Goal: Feedback & Contribution: Leave review/rating

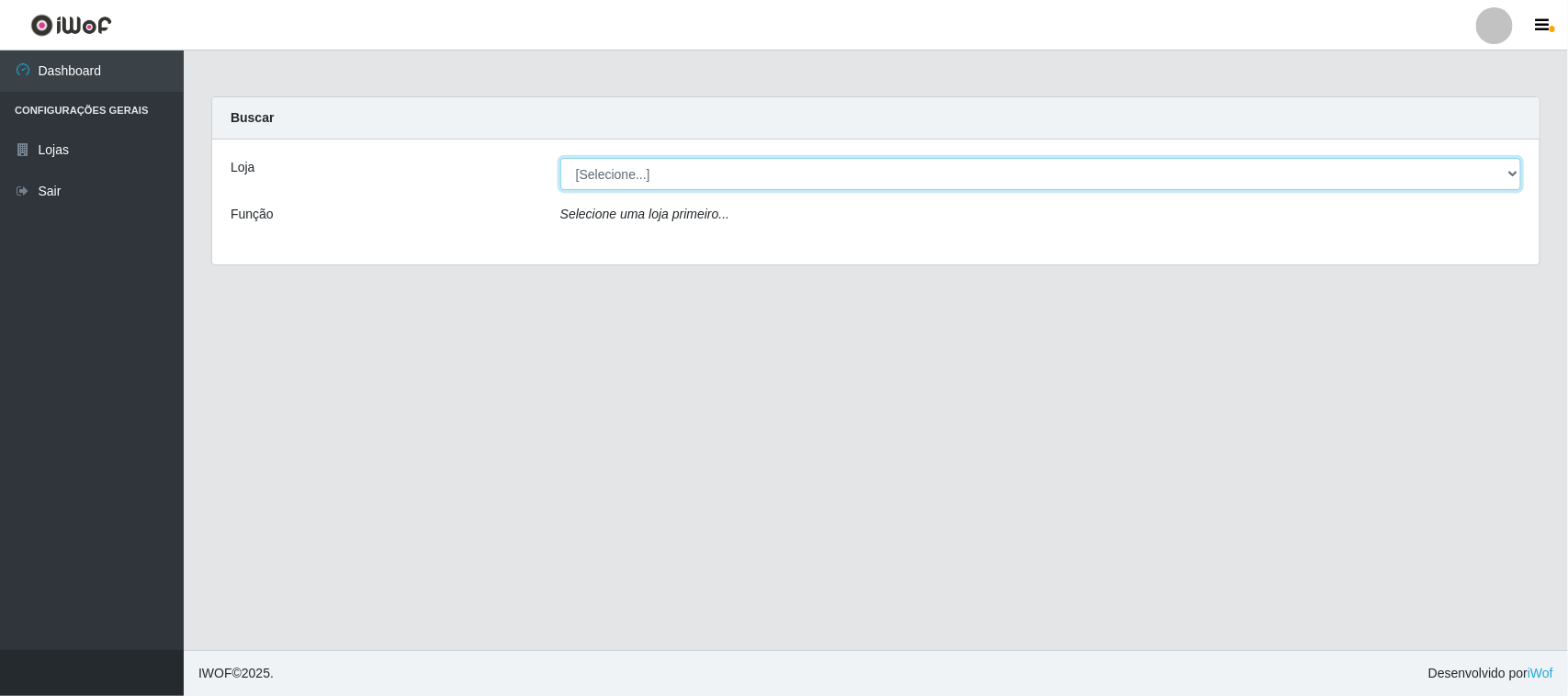
click at [933, 166] on select "[Selecione...] Nordestão - [GEOGRAPHIC_DATA]" at bounding box center [1040, 173] width 960 height 32
select select "420"
click at [560, 158] on select "[Selecione...] Nordestão - [GEOGRAPHIC_DATA]" at bounding box center [1040, 173] width 960 height 32
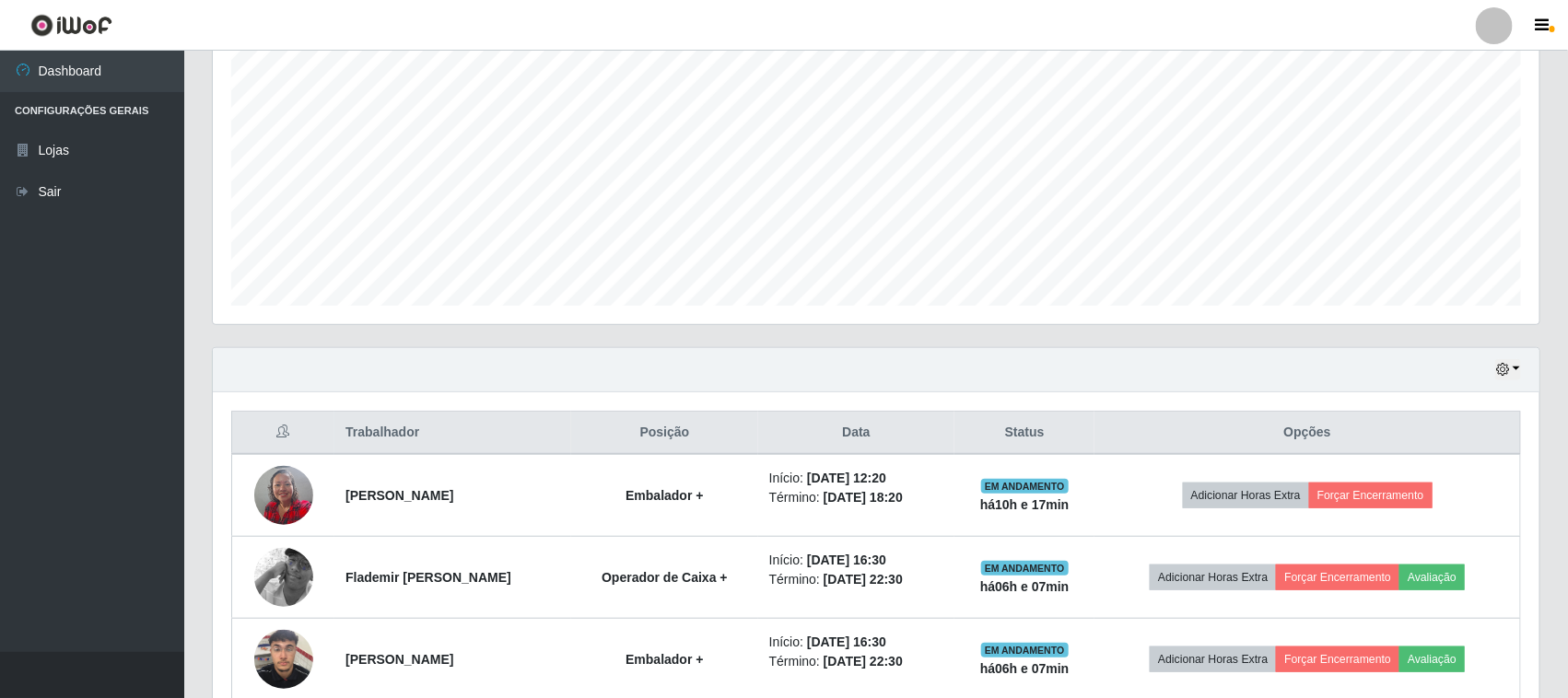
scroll to position [445, 0]
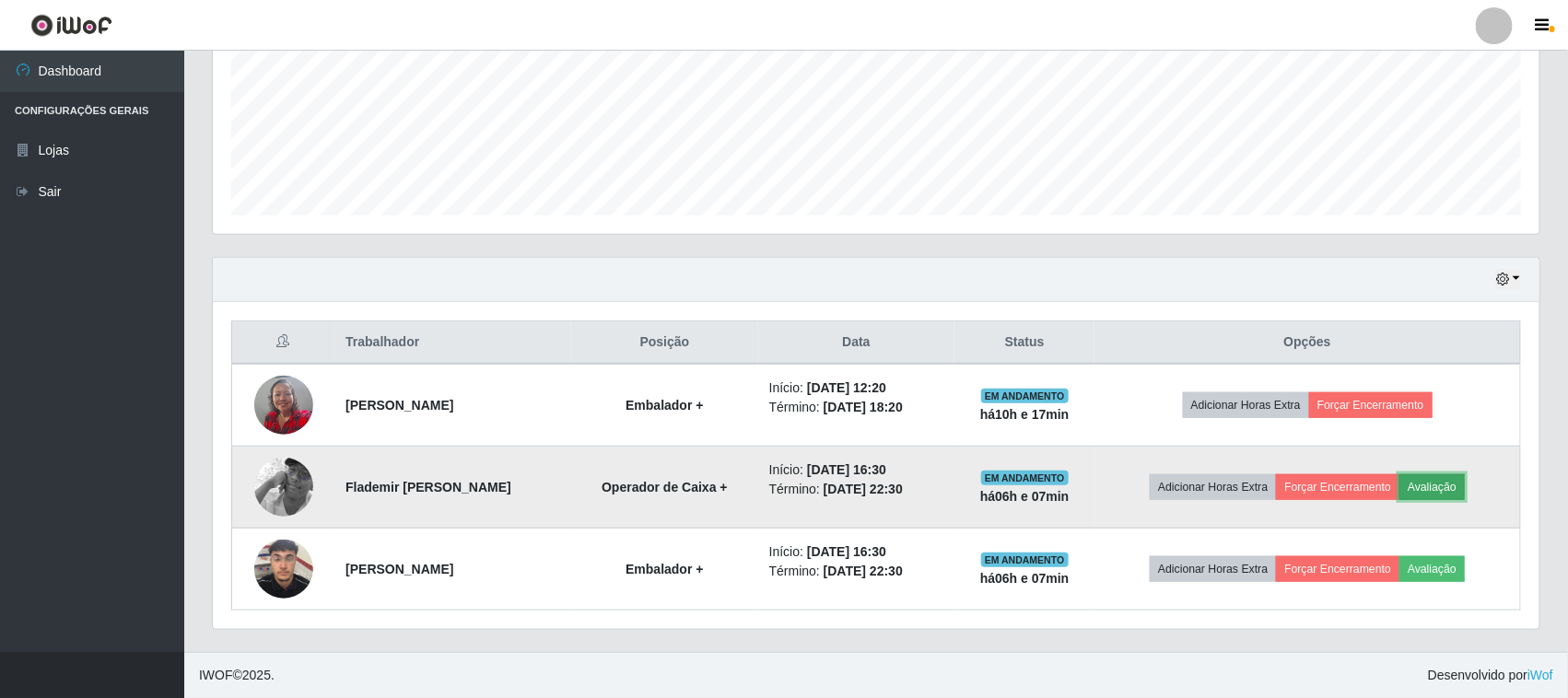
click at [1437, 475] on button "Avaliação" at bounding box center [1431, 487] width 65 height 26
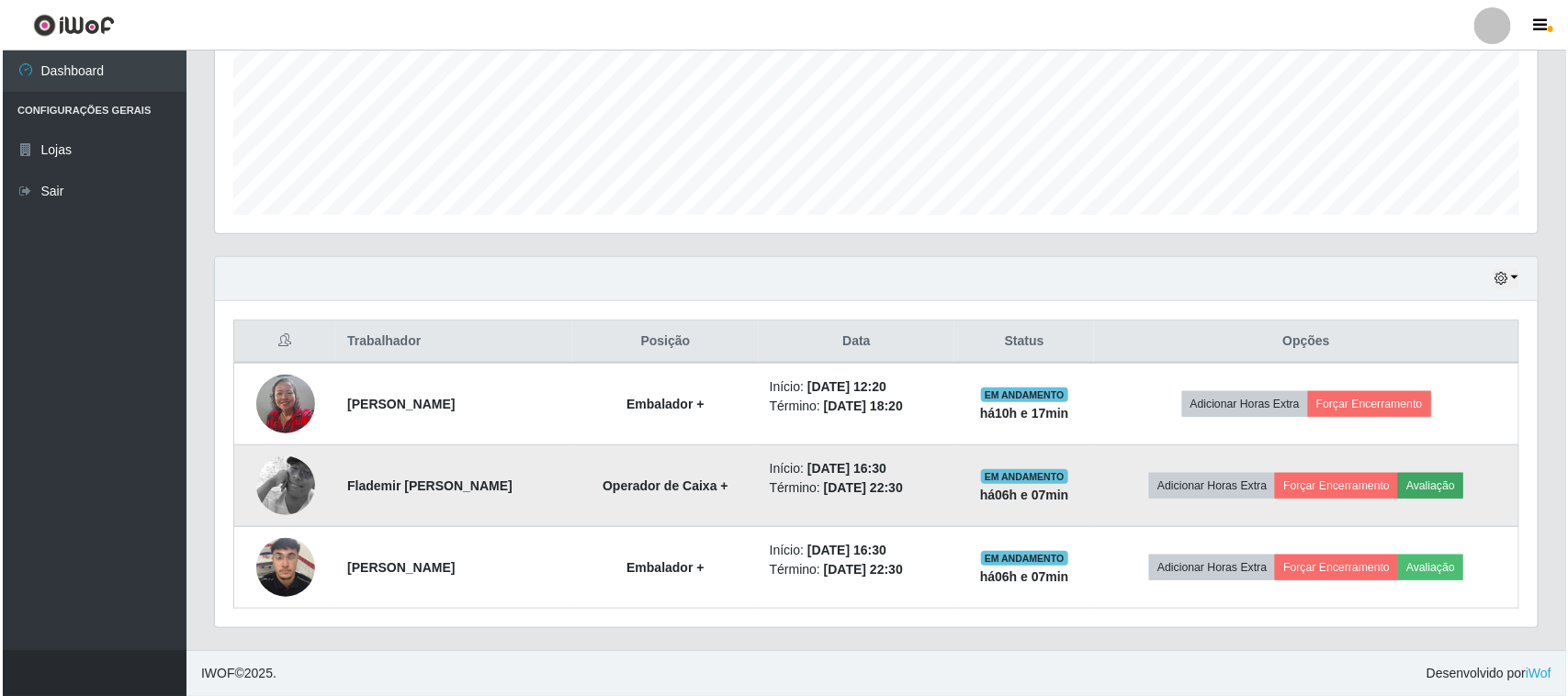
scroll to position [382, 1310]
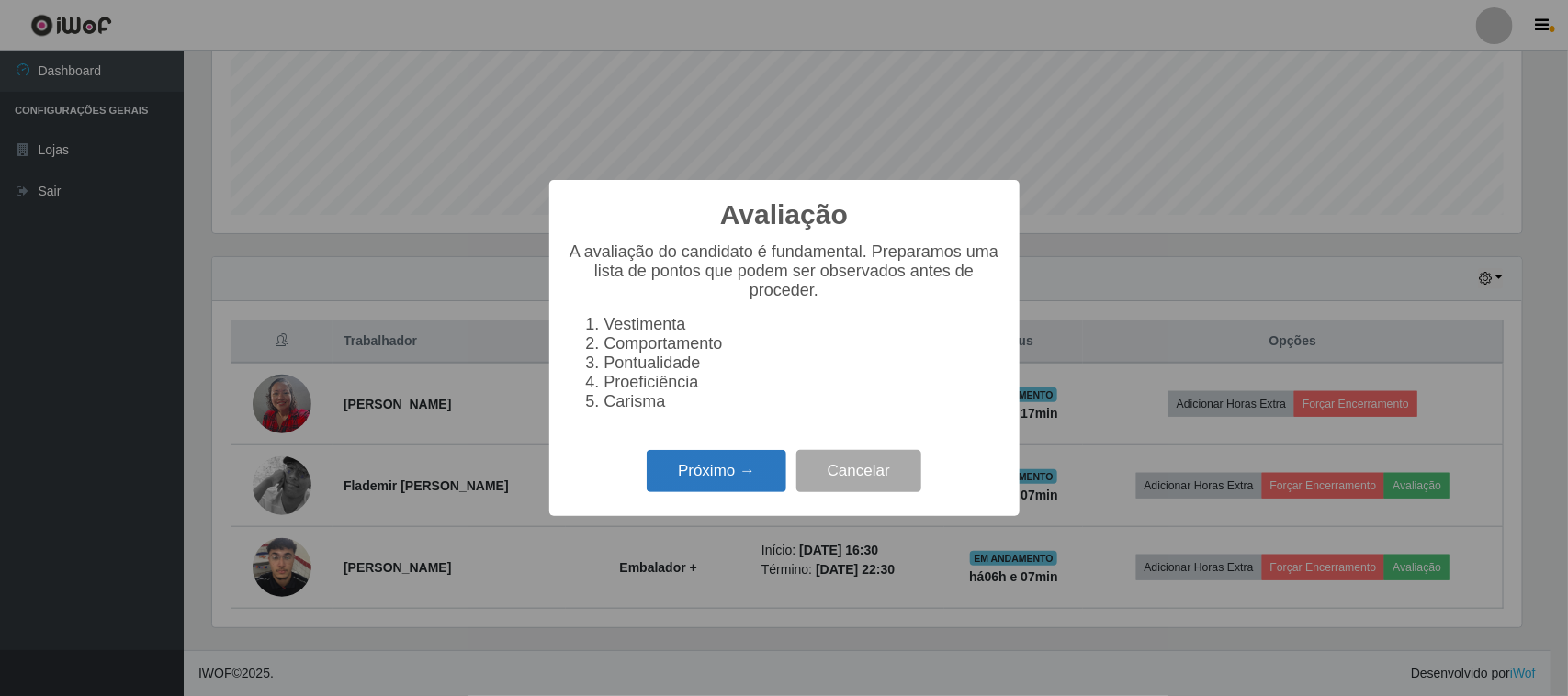
click at [698, 478] on button "Próximo →" at bounding box center [716, 471] width 139 height 44
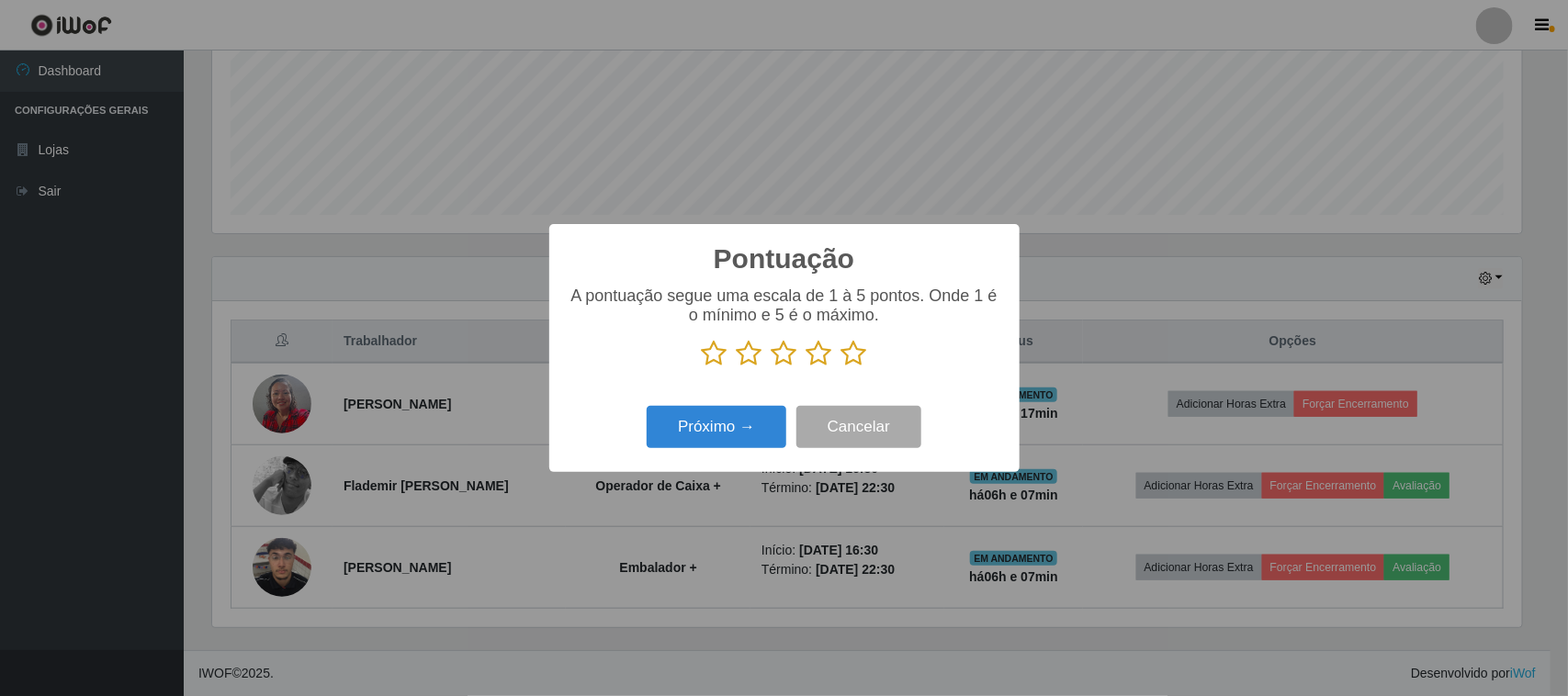
scroll to position [918027, 916994]
click at [850, 356] on icon at bounding box center [854, 353] width 26 height 27
click at [841, 368] on input "radio" at bounding box center [841, 368] width 0 height 0
click at [756, 424] on button "Próximo →" at bounding box center [716, 427] width 139 height 44
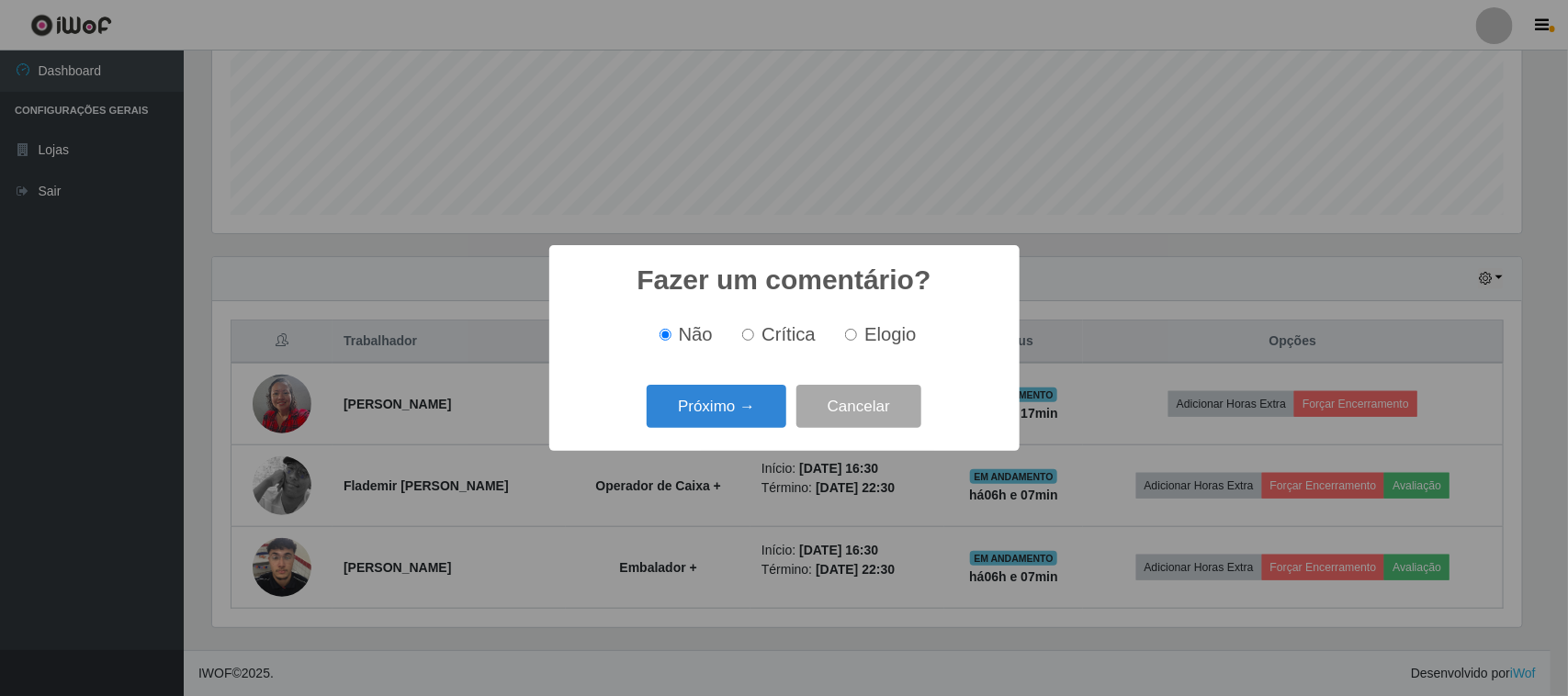
click at [859, 332] on label "Elogio" at bounding box center [876, 335] width 78 height 21
click at [857, 332] on input "Elogio" at bounding box center [851, 335] width 12 height 12
radio input "true"
click at [762, 404] on button "Próximo →" at bounding box center [716, 407] width 139 height 44
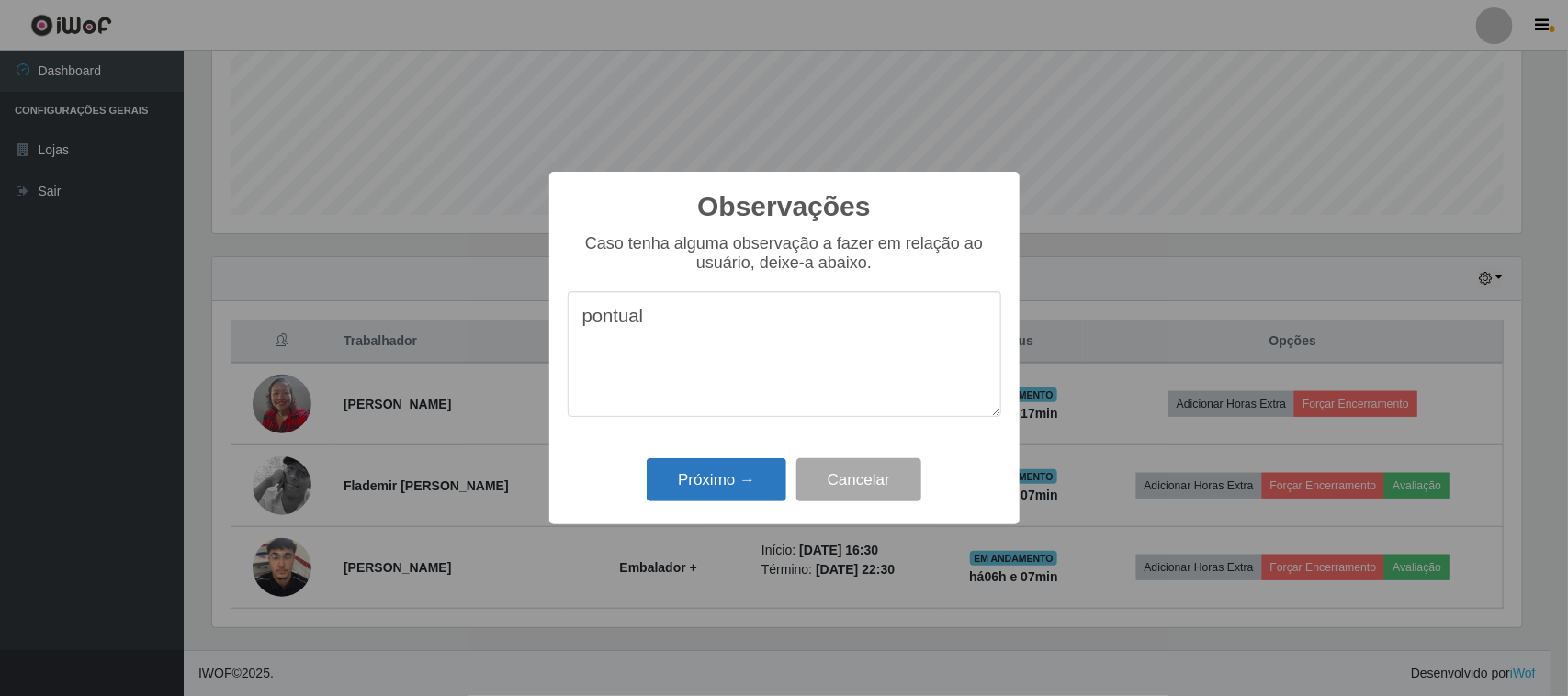
type textarea "pontual"
drag, startPoint x: 717, startPoint y: 482, endPoint x: 716, endPoint y: 469, distance: 13.0
click at [717, 479] on button "Próximo →" at bounding box center [716, 479] width 139 height 44
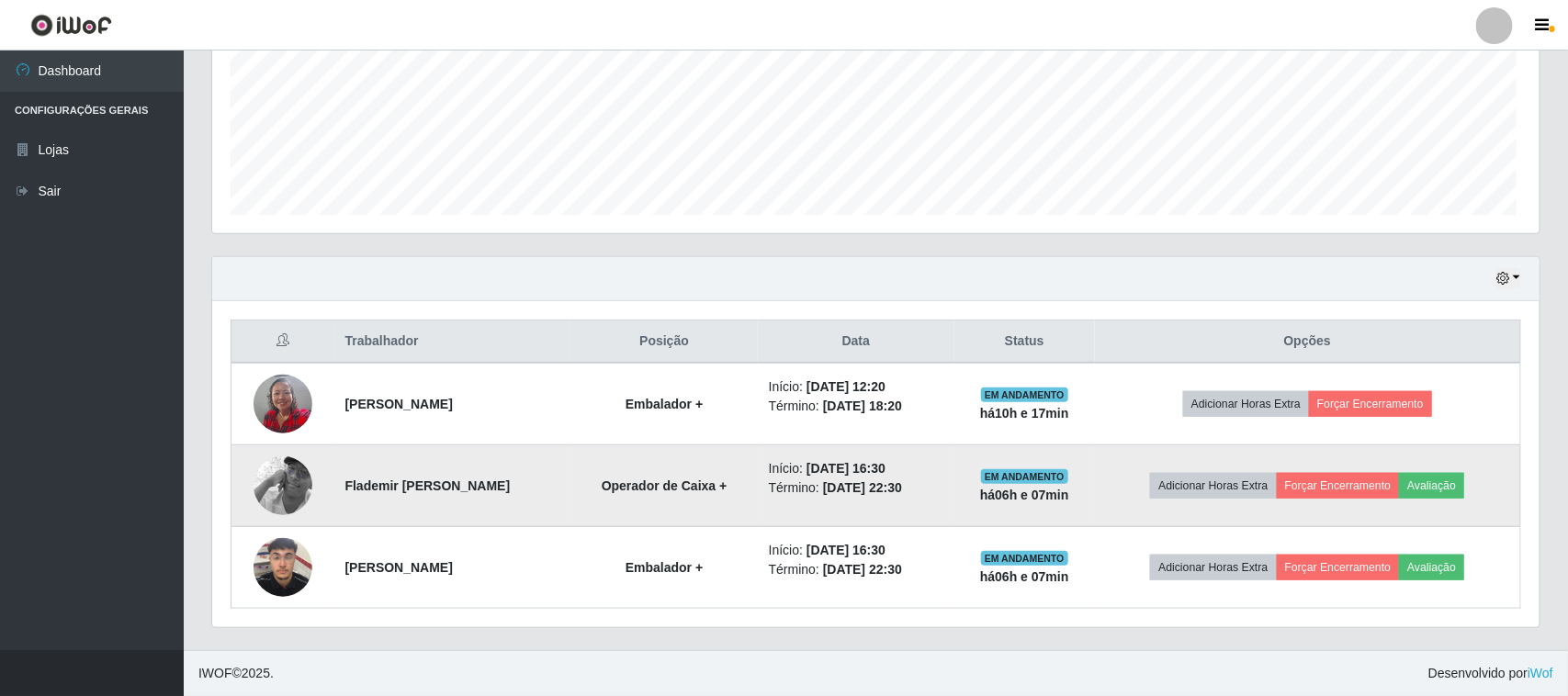
scroll to position [382, 1322]
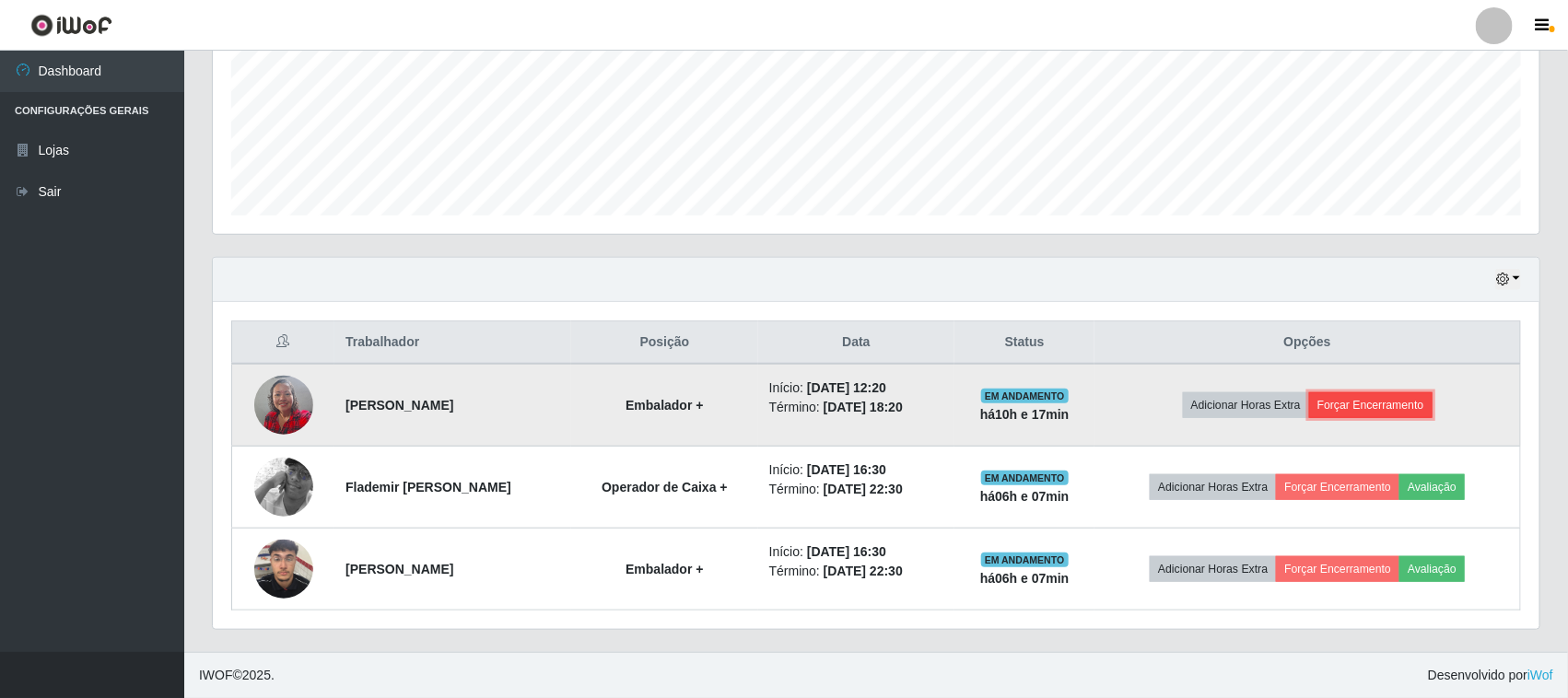
click at [1393, 410] on button "Forçar Encerramento" at bounding box center [1370, 405] width 123 height 26
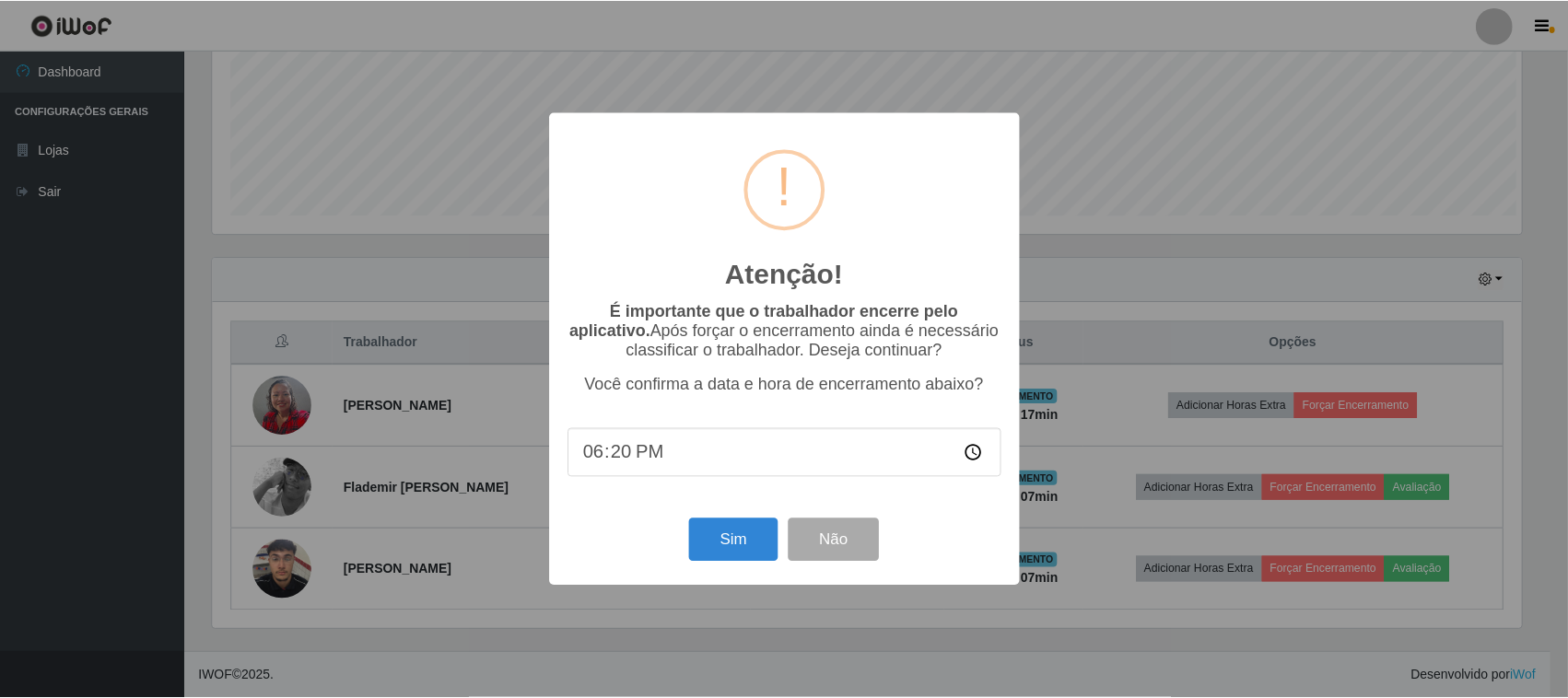
scroll to position [383, 1314]
click at [739, 549] on button "Sim" at bounding box center [736, 540] width 89 height 44
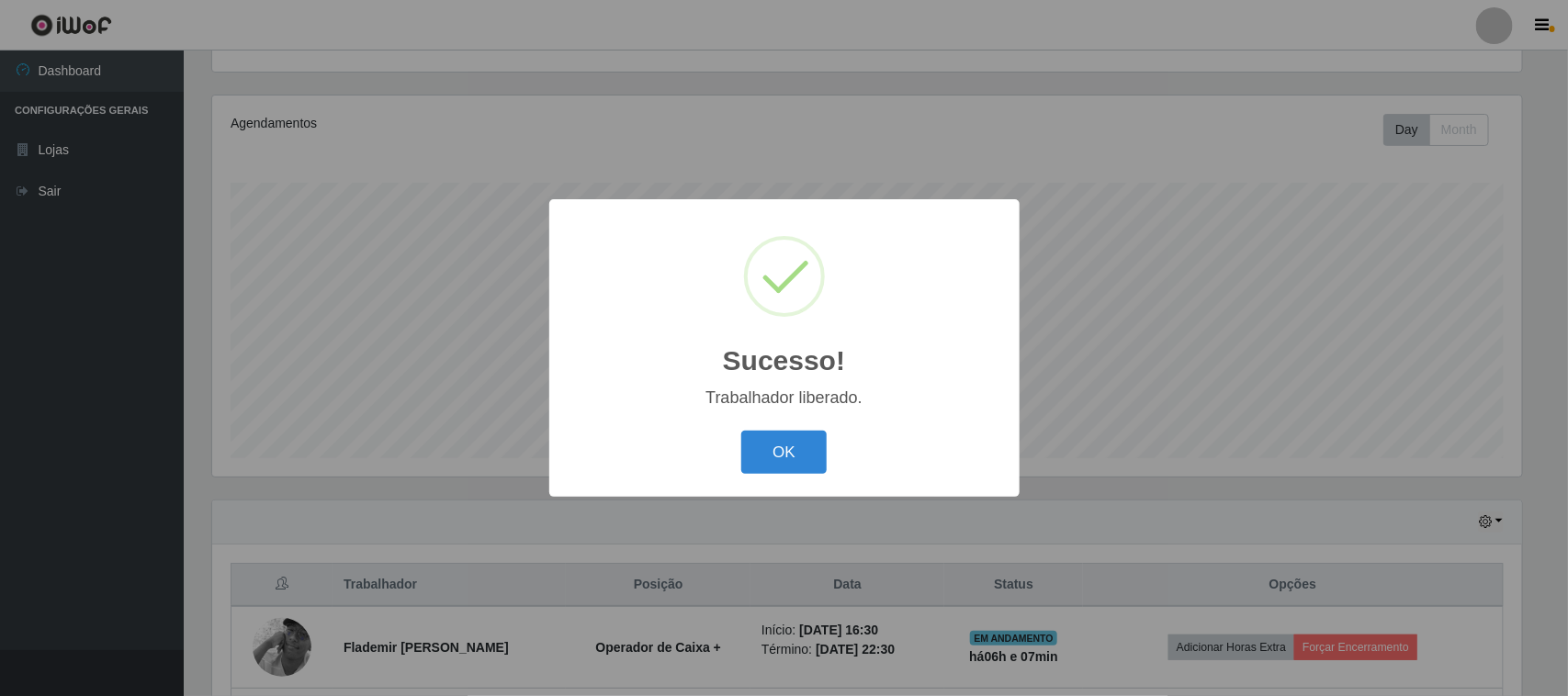
click at [774, 427] on div "OK Cancel" at bounding box center [784, 452] width 434 height 52
click at [786, 457] on button "OK" at bounding box center [784, 452] width 85 height 44
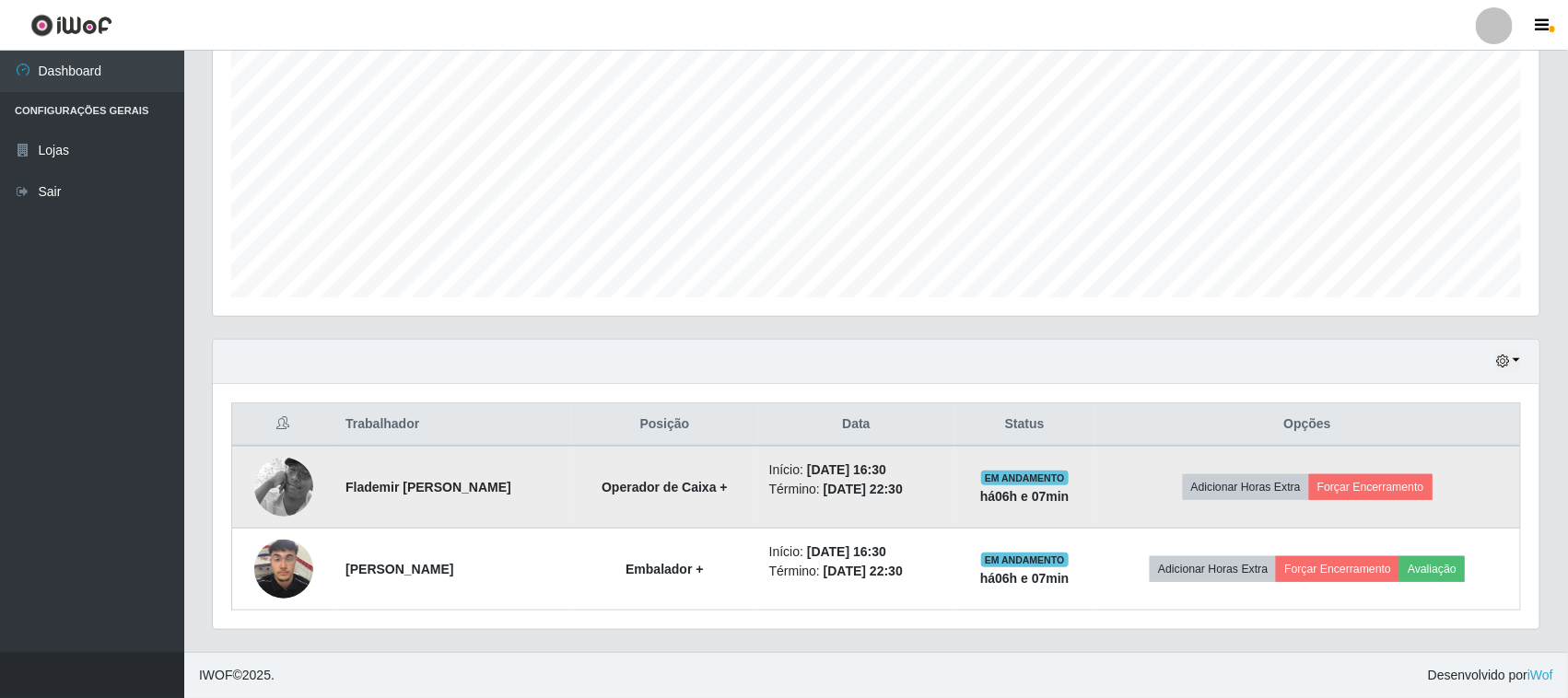
scroll to position [362, 0]
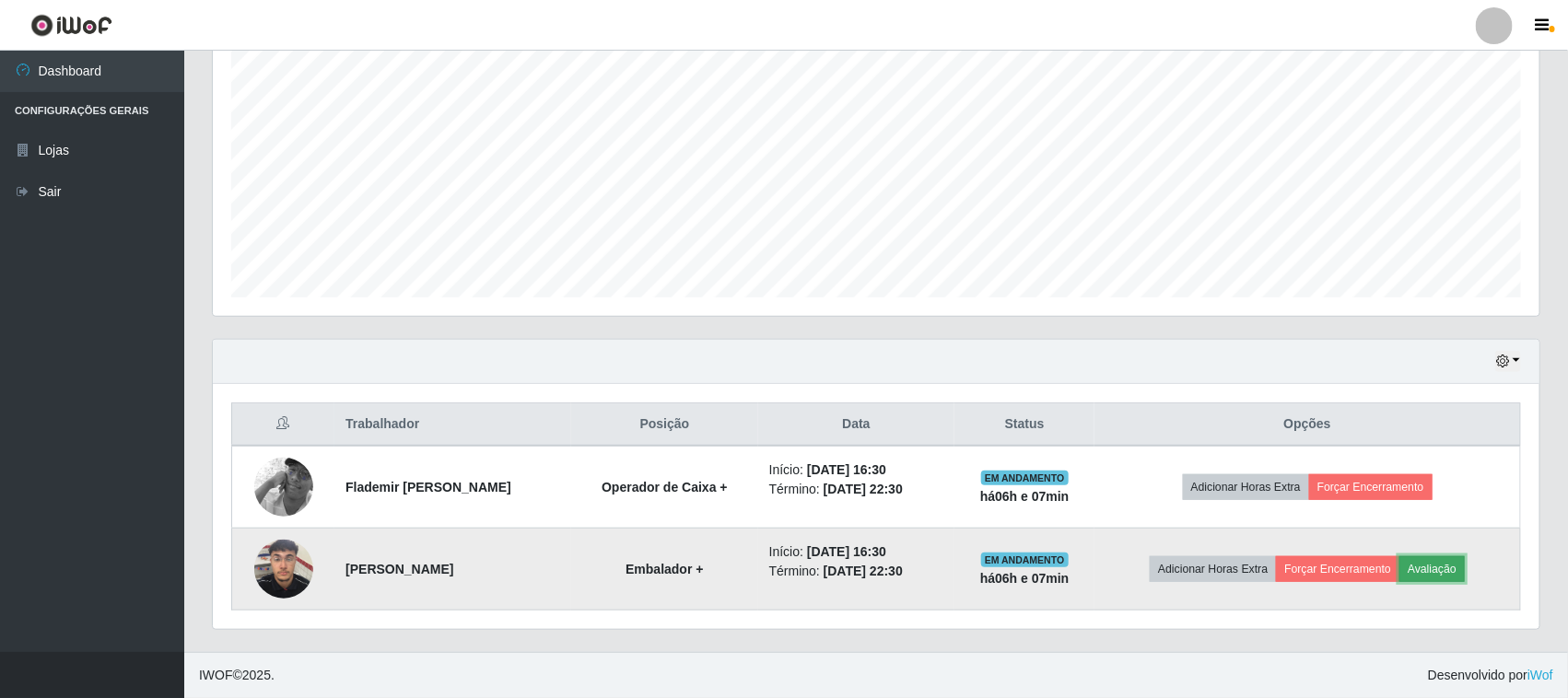
click at [1448, 564] on button "Avaliação" at bounding box center [1431, 569] width 65 height 26
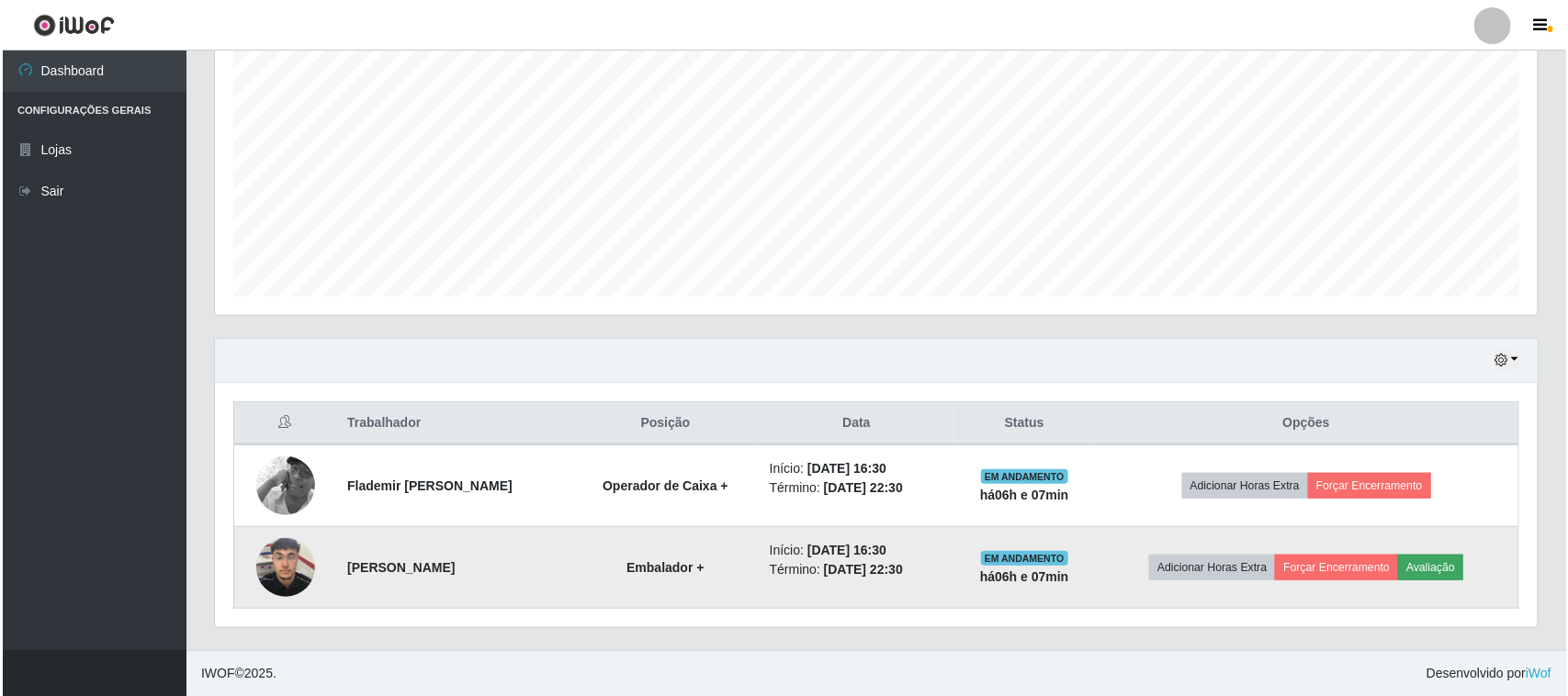
scroll to position [382, 1310]
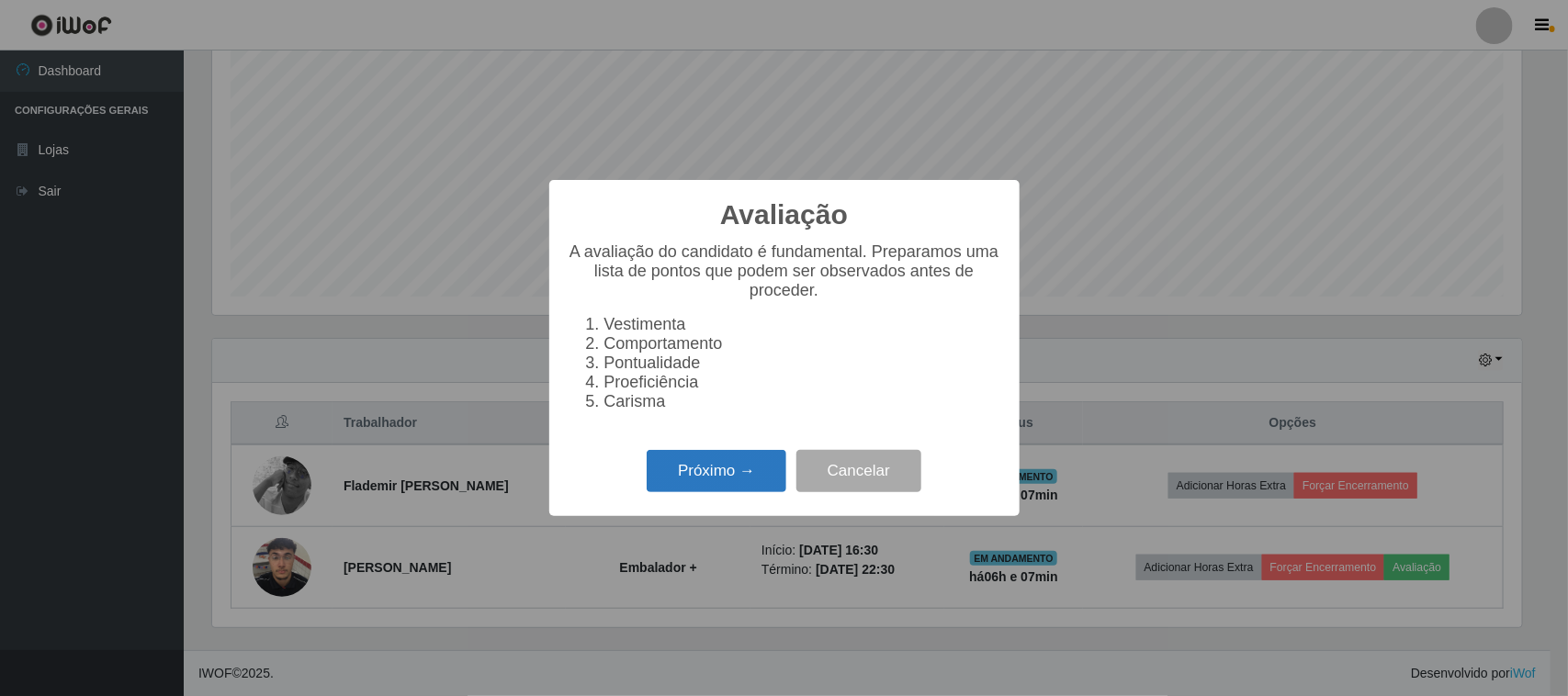
click at [723, 493] on button "Próximo →" at bounding box center [716, 471] width 139 height 44
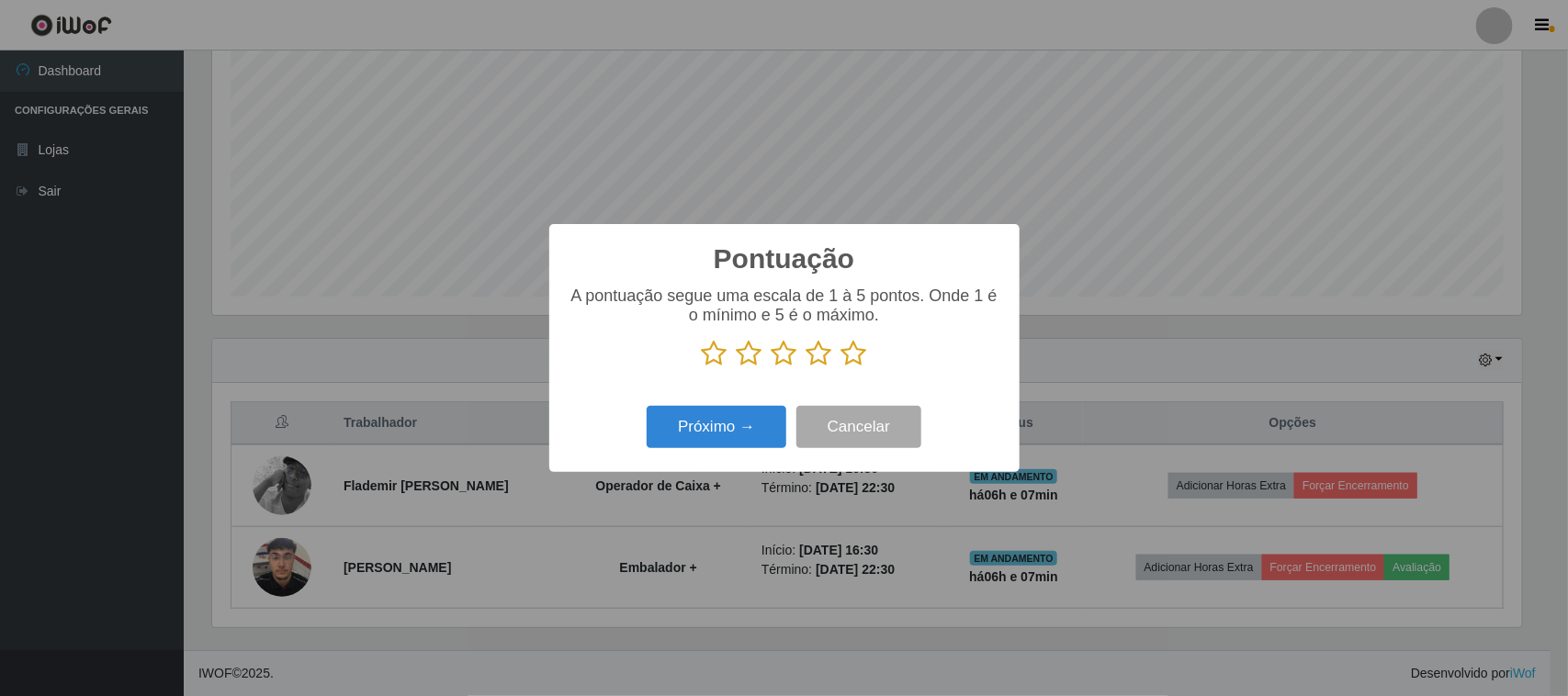
click at [852, 351] on icon at bounding box center [854, 353] width 26 height 27
click at [841, 368] on input "radio" at bounding box center [841, 368] width 0 height 0
click at [749, 423] on button "Próximo →" at bounding box center [716, 427] width 139 height 44
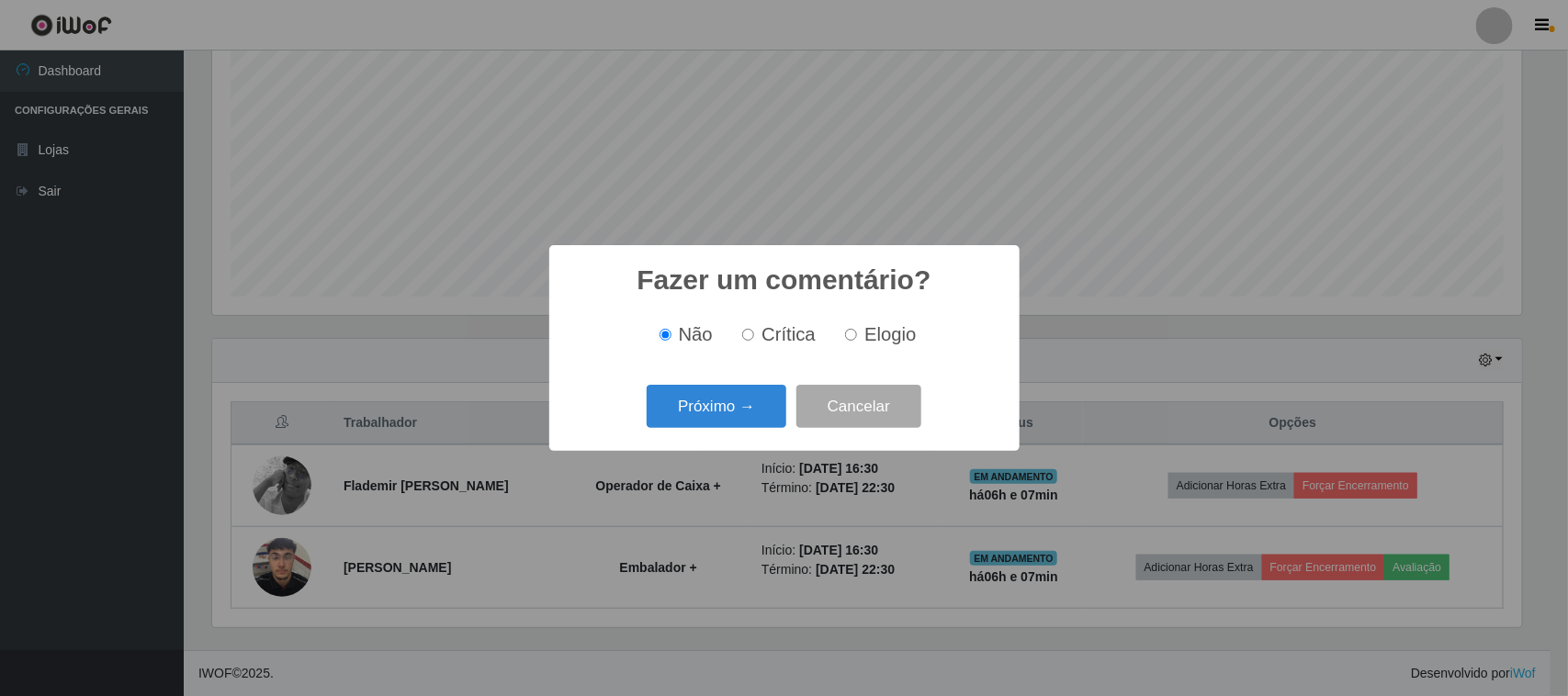
click at [866, 337] on span "Elogio" at bounding box center [890, 334] width 51 height 20
click at [857, 337] on input "Elogio" at bounding box center [851, 335] width 12 height 12
radio input "true"
click at [755, 403] on button "Próximo →" at bounding box center [716, 407] width 139 height 44
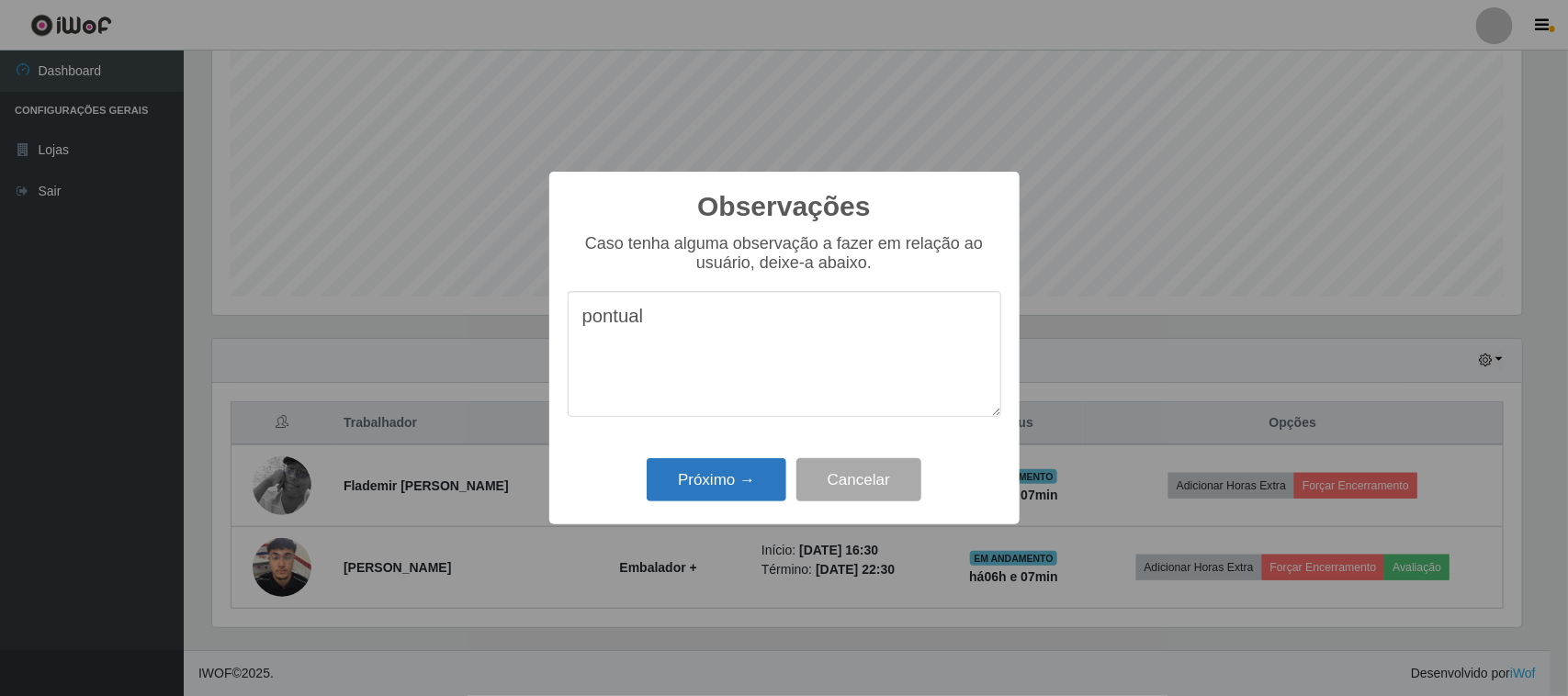
type textarea "pontual"
click at [745, 484] on button "Próximo →" at bounding box center [716, 479] width 139 height 44
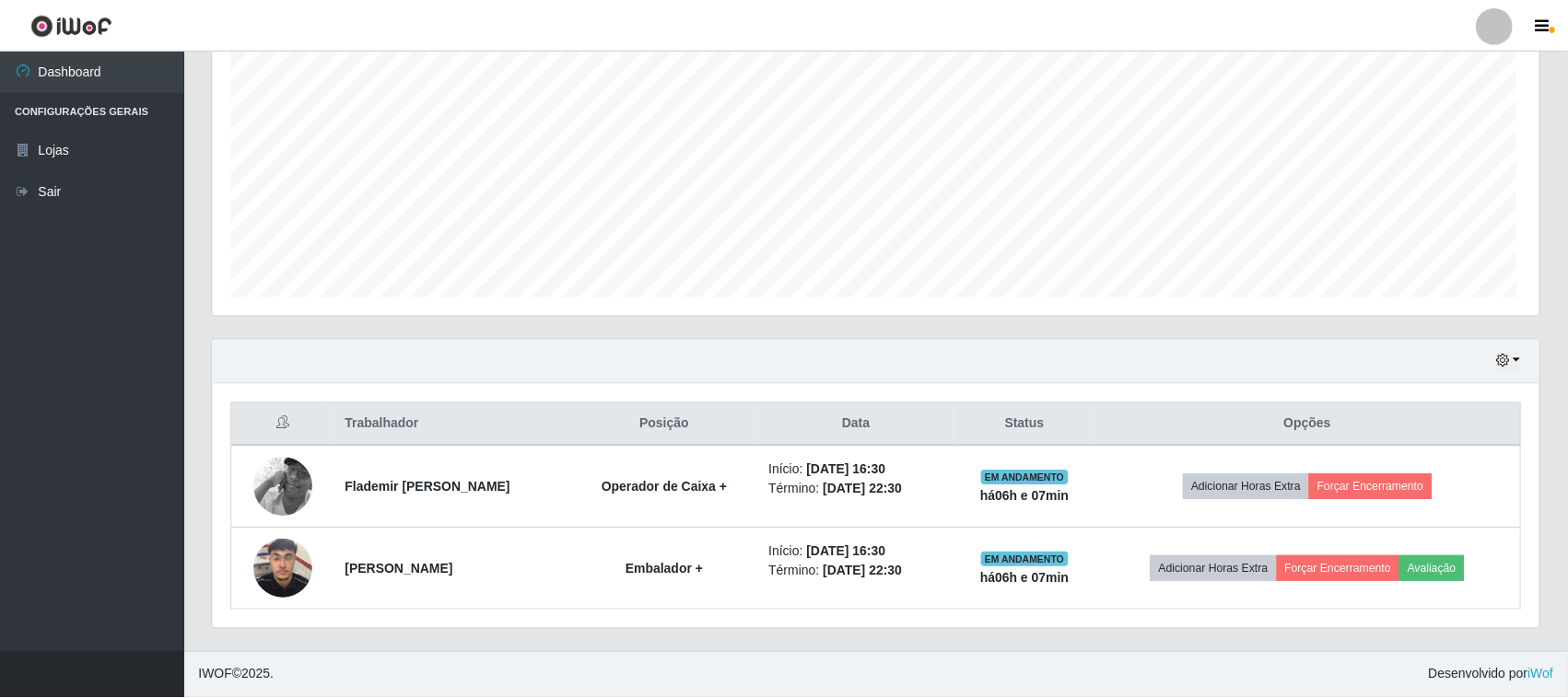
scroll to position [383, 1326]
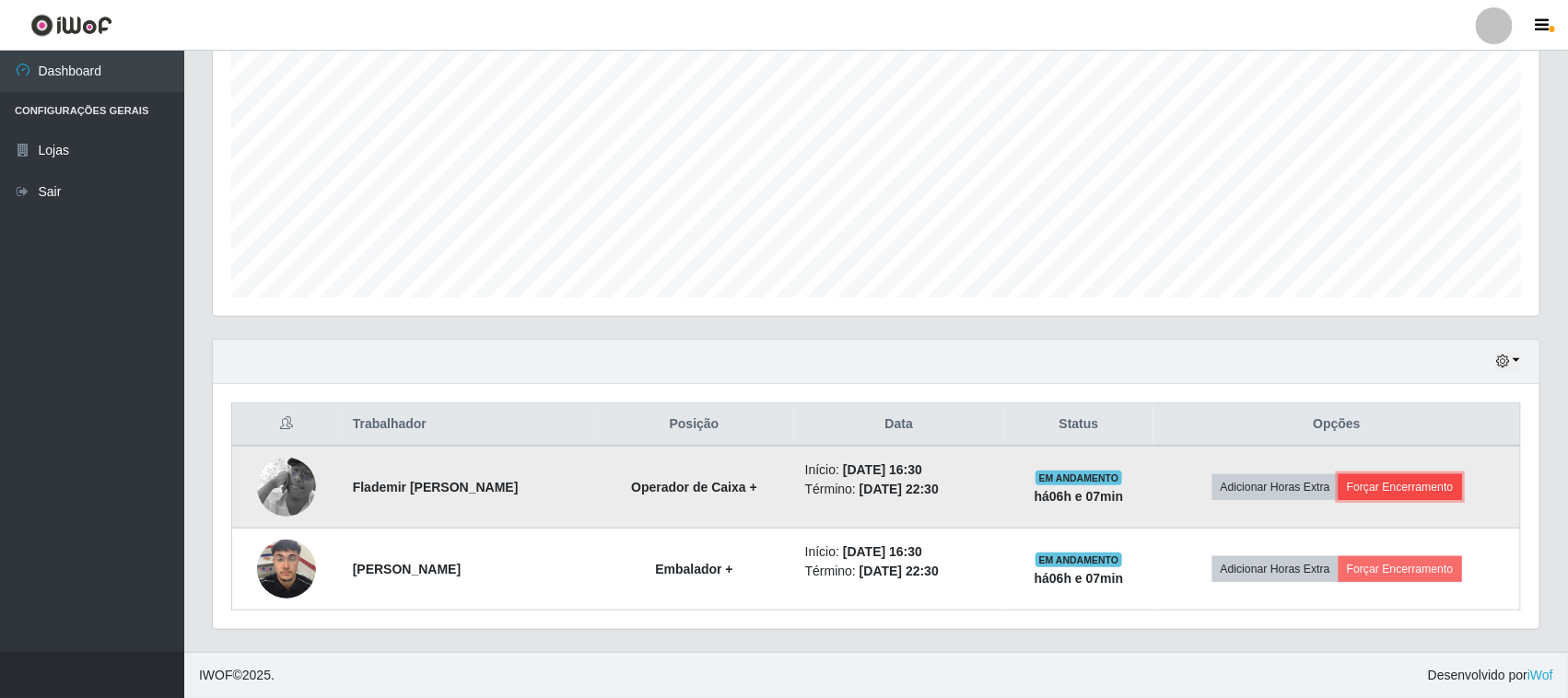
click at [1412, 490] on button "Forçar Encerramento" at bounding box center [1400, 487] width 123 height 26
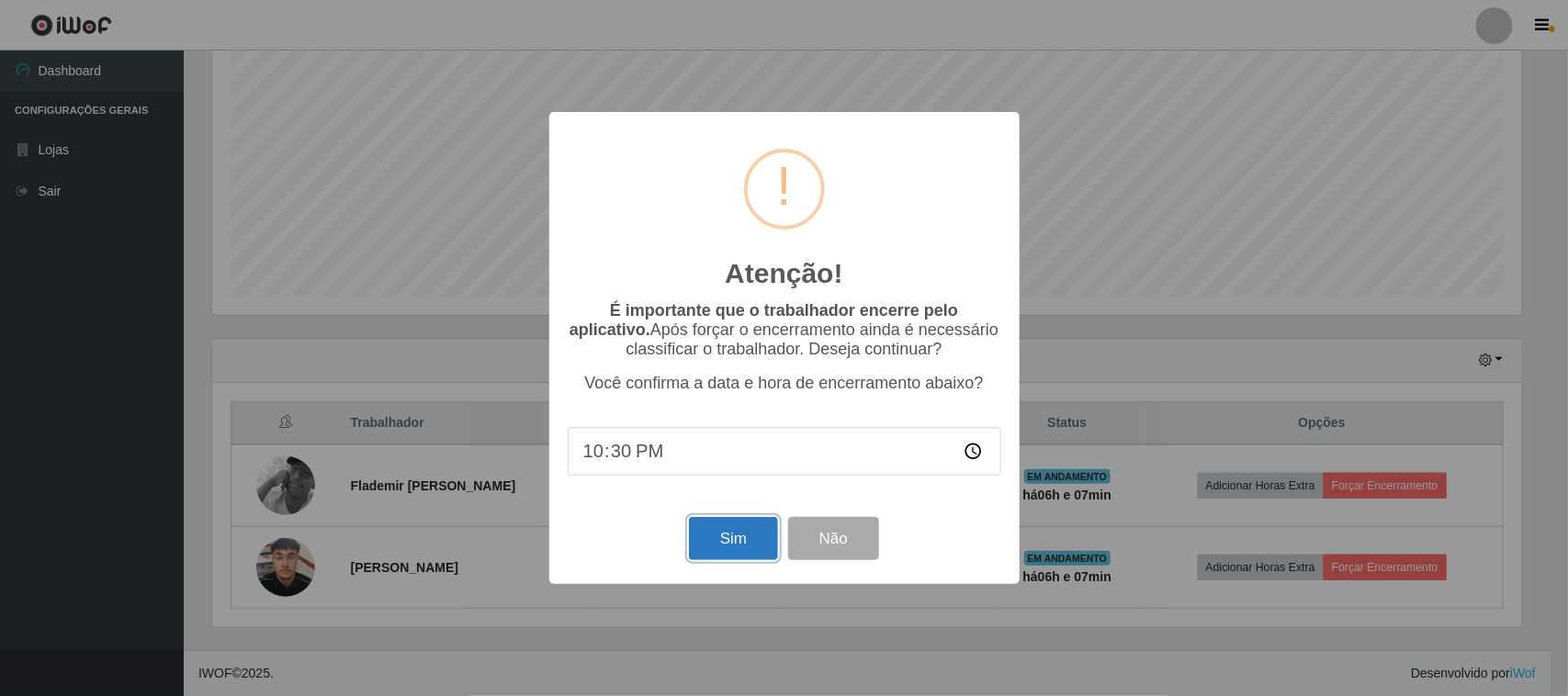
click at [746, 542] on button "Sim" at bounding box center [734, 538] width 89 height 44
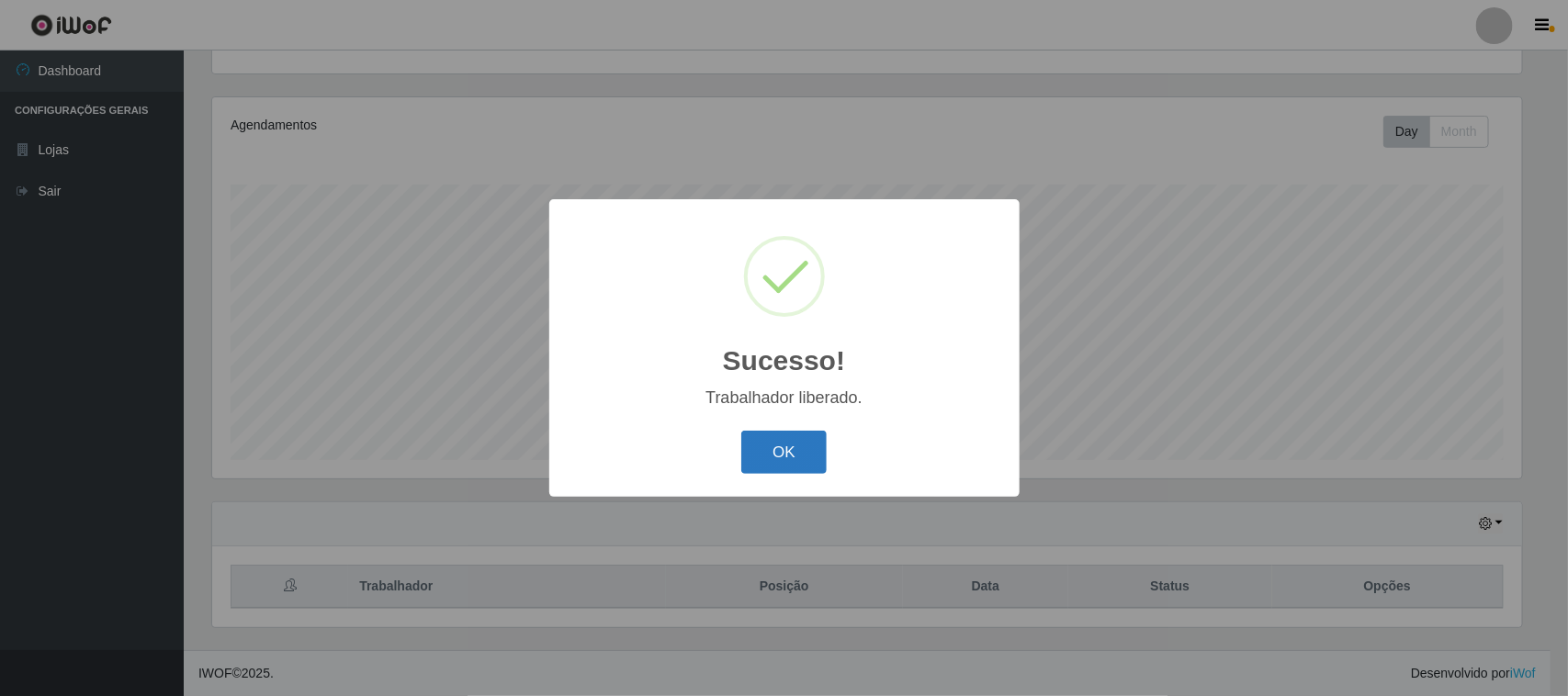
click at [797, 465] on button "OK" at bounding box center [784, 452] width 85 height 44
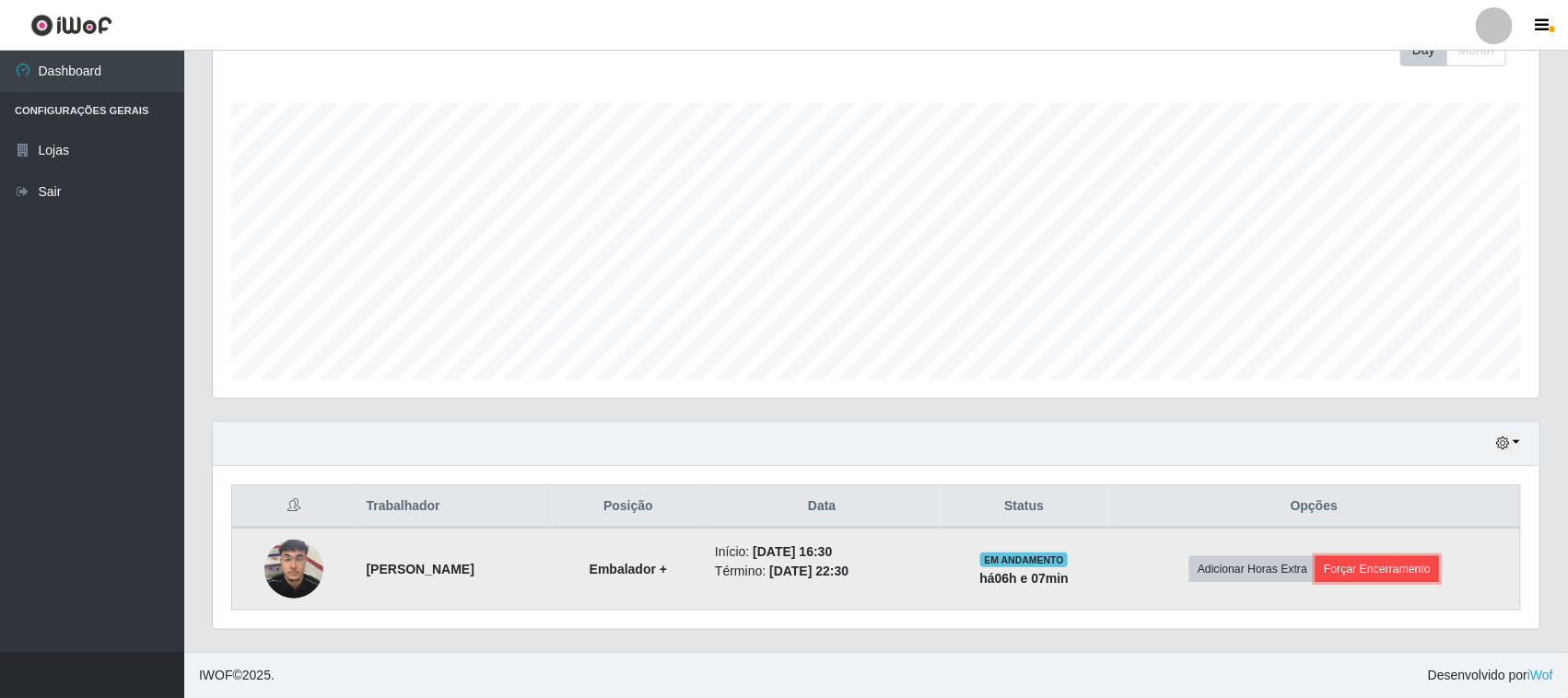
click at [1414, 563] on button "Forçar Encerramento" at bounding box center [1377, 569] width 123 height 26
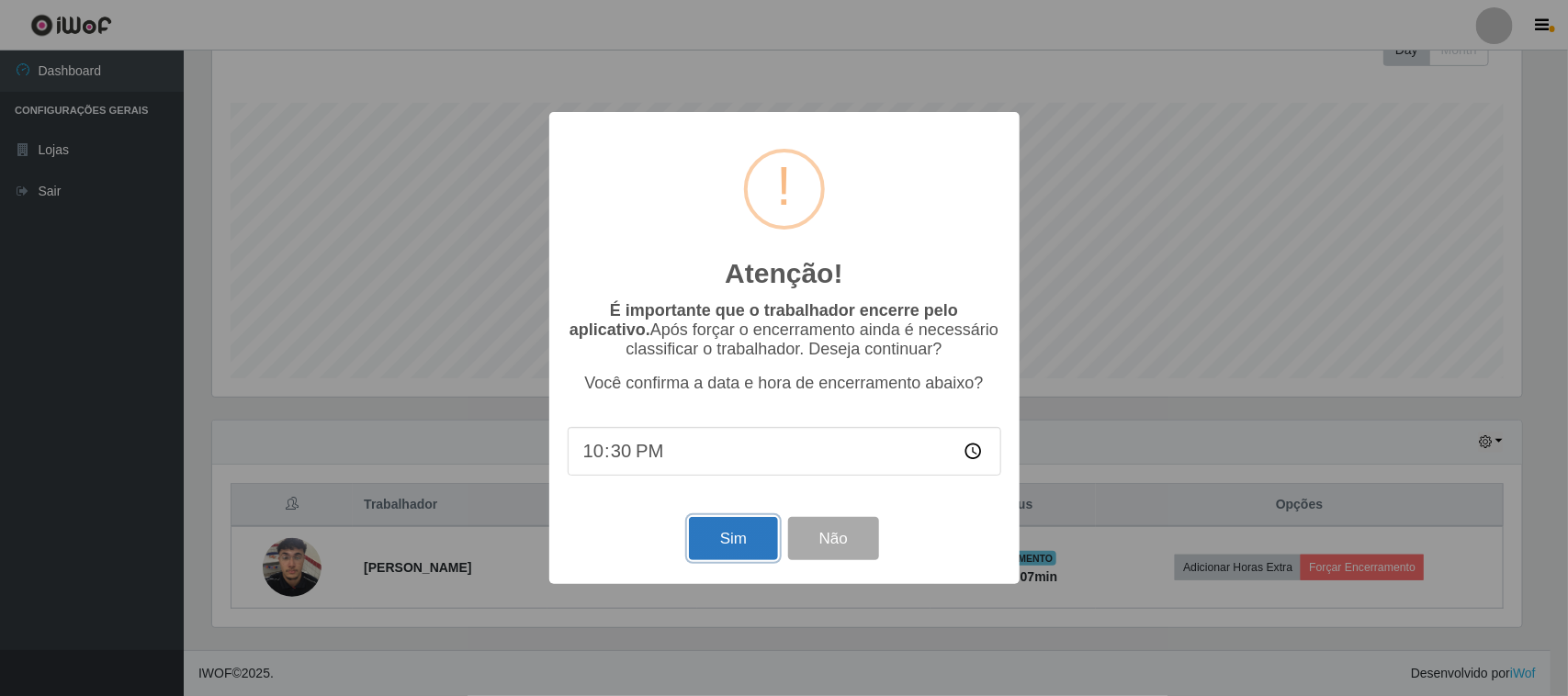
click at [741, 540] on button "Sim" at bounding box center [734, 538] width 89 height 44
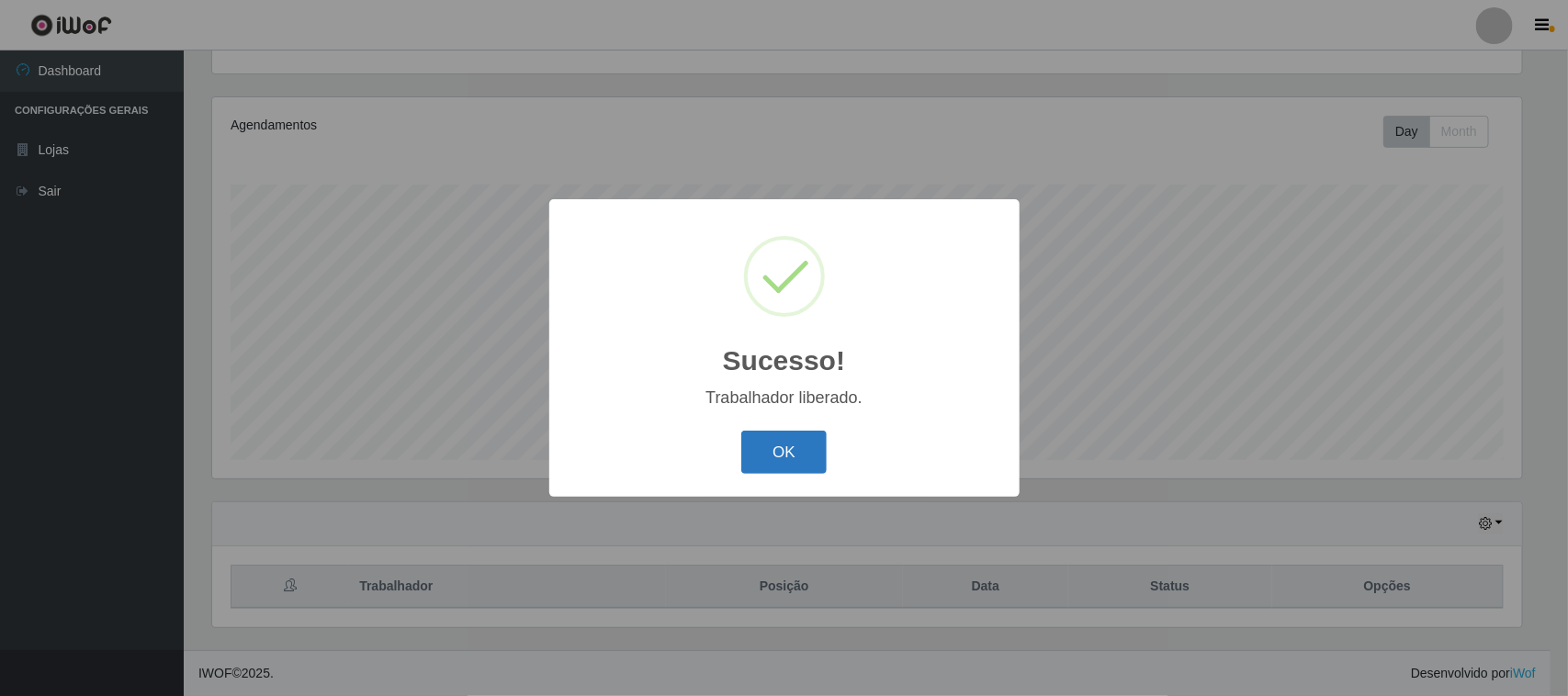
click at [790, 448] on button "OK" at bounding box center [784, 452] width 85 height 44
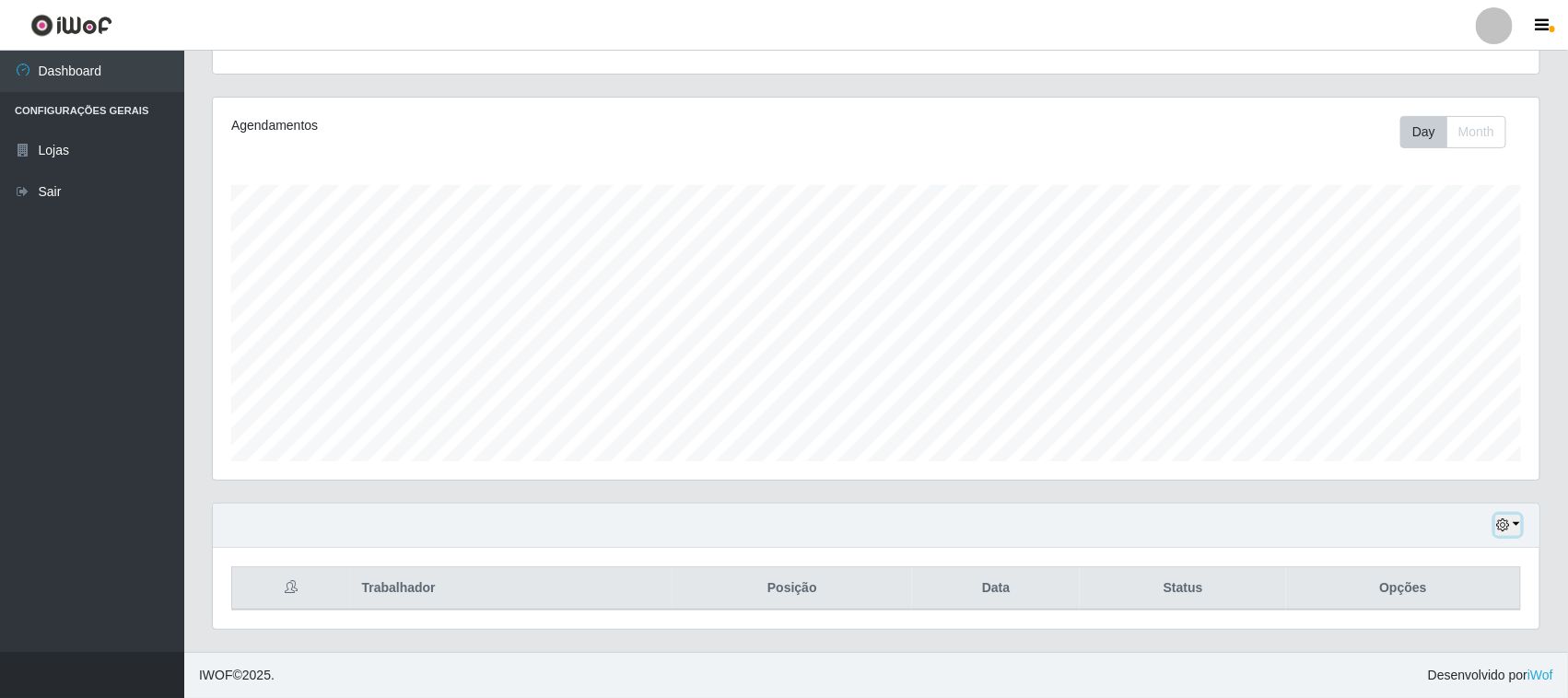
click at [1509, 526] on icon "button" at bounding box center [1502, 524] width 13 height 13
click at [1442, 382] on button "1 dia" at bounding box center [1447, 379] width 146 height 39
